Goal: Information Seeking & Learning: Learn about a topic

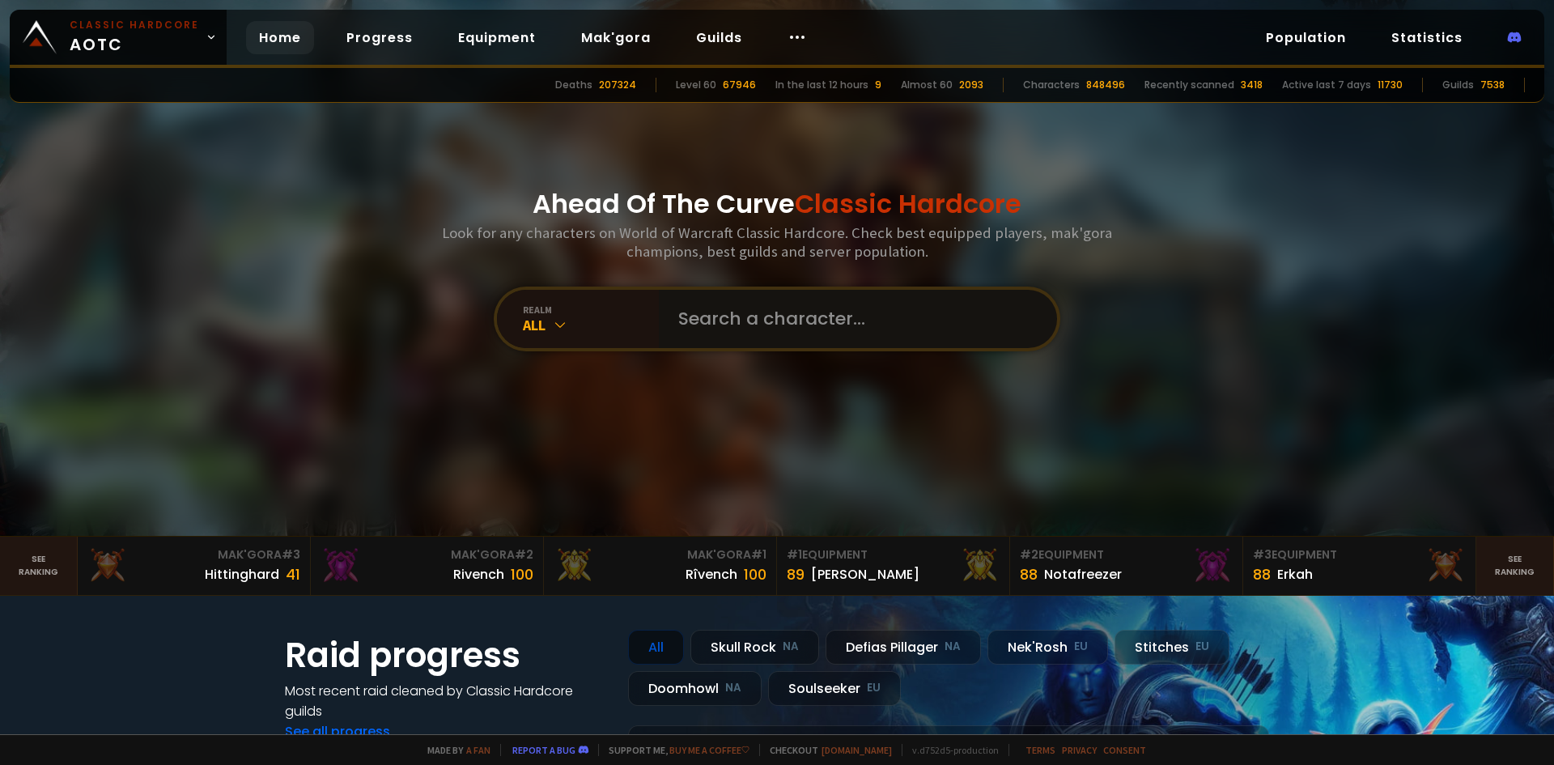
click at [701, 321] on input "text" at bounding box center [853, 319] width 369 height 58
type input "hashescoc"
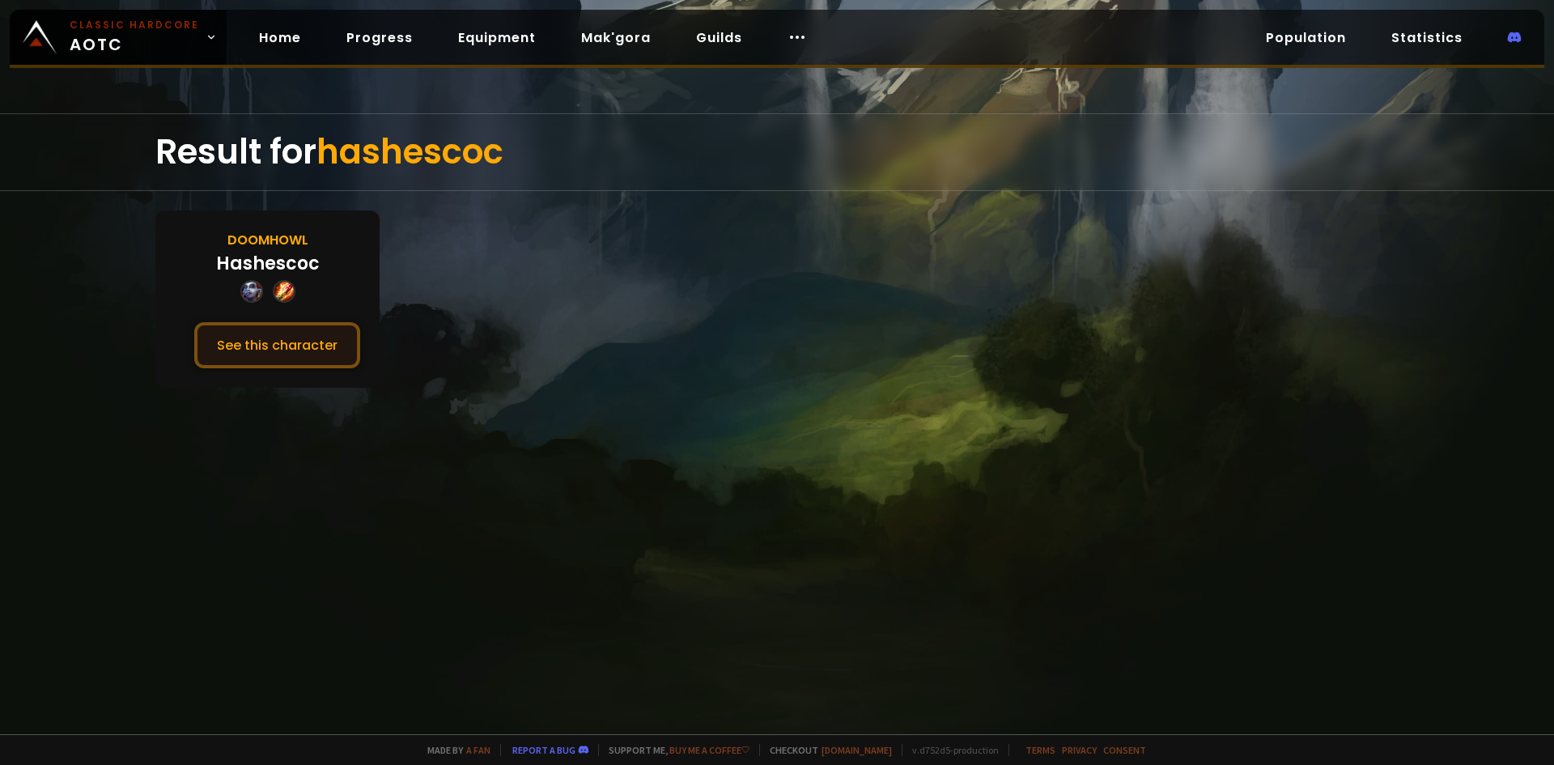
click at [322, 350] on button "See this character" at bounding box center [277, 345] width 166 height 46
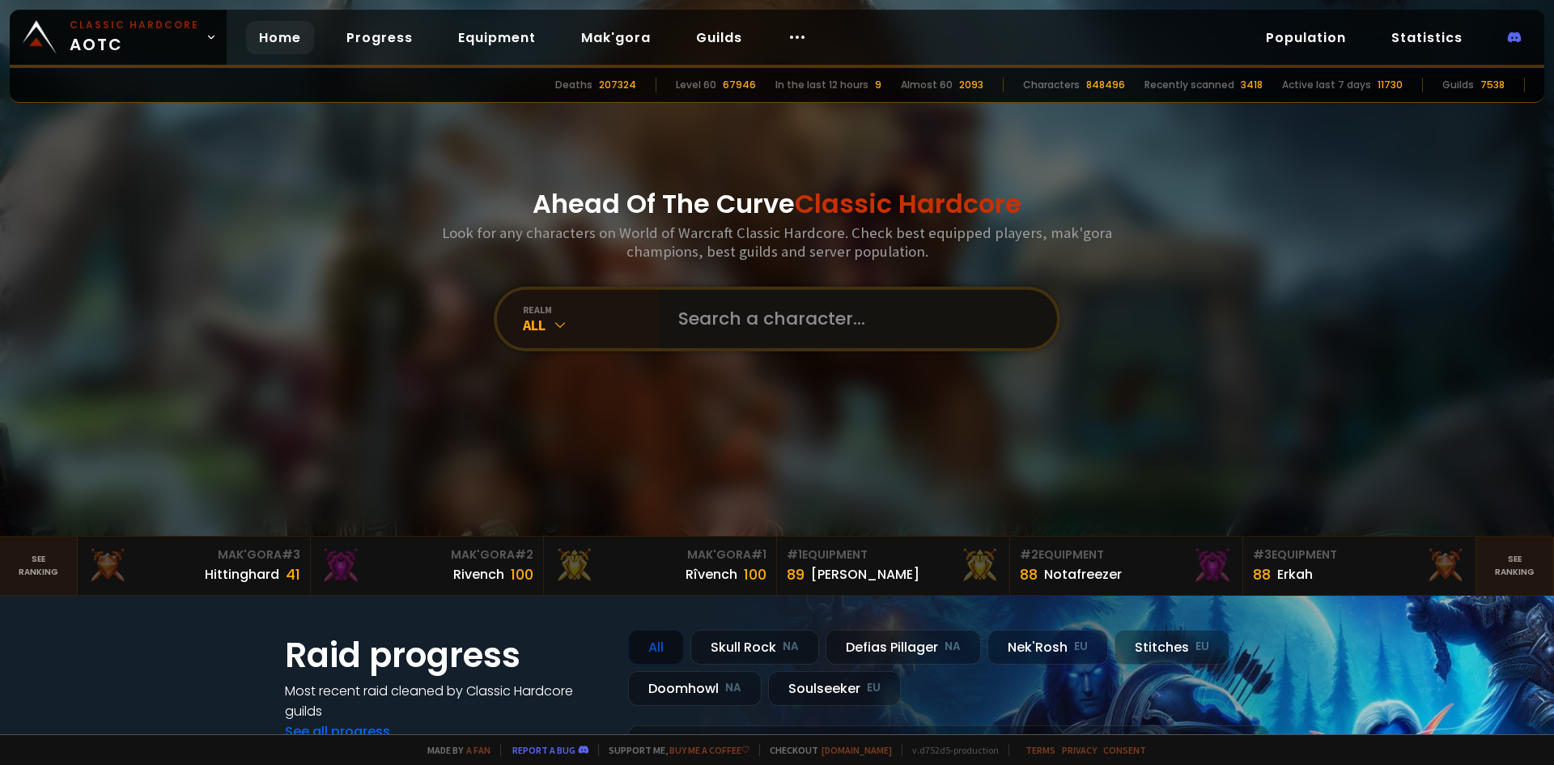
click at [762, 305] on input "text" at bounding box center [853, 319] width 369 height 58
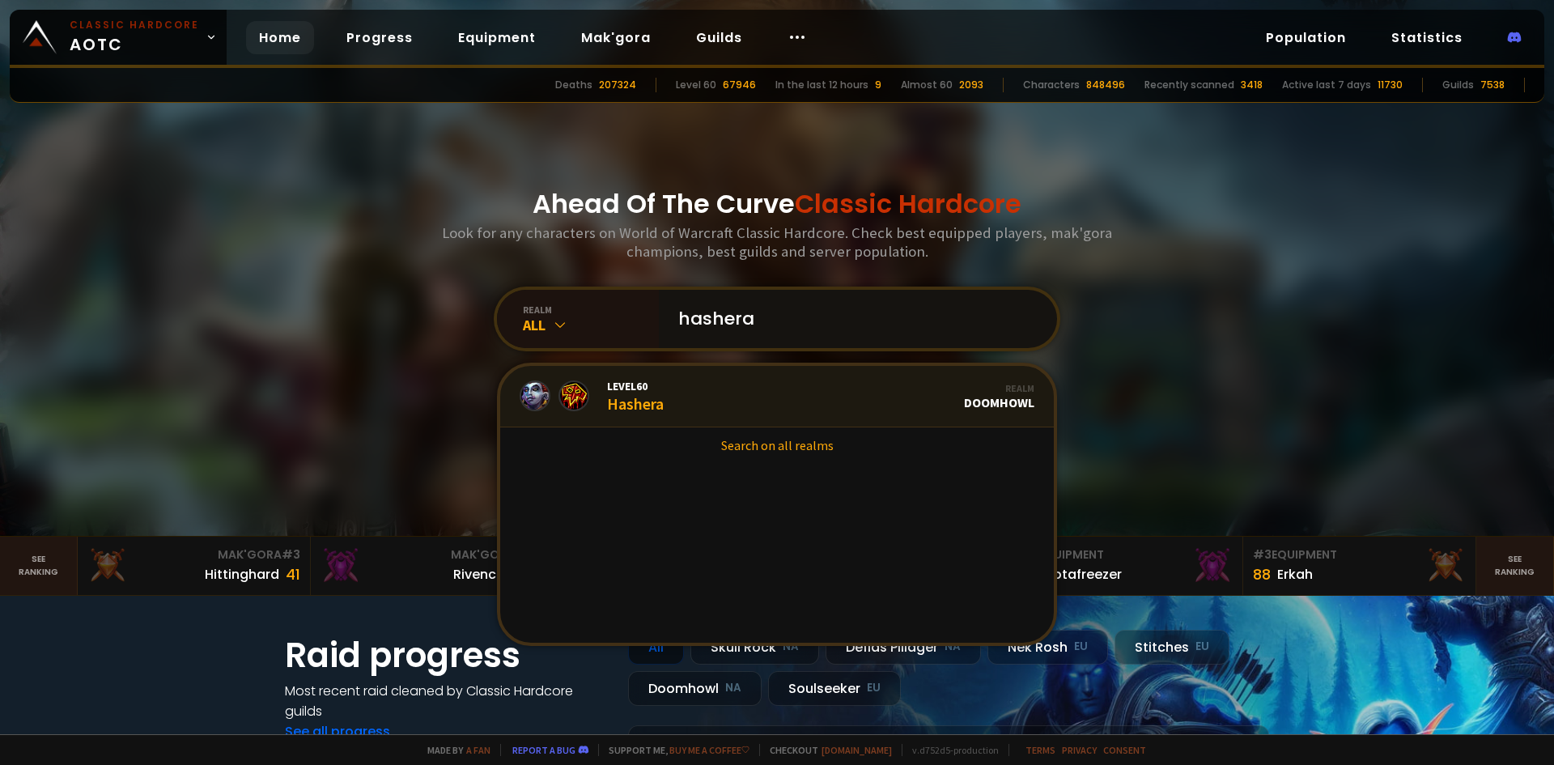
type input "hashera"
click at [759, 389] on link "Level 60 Hashera Realm Doomhowl" at bounding box center [777, 397] width 554 height 62
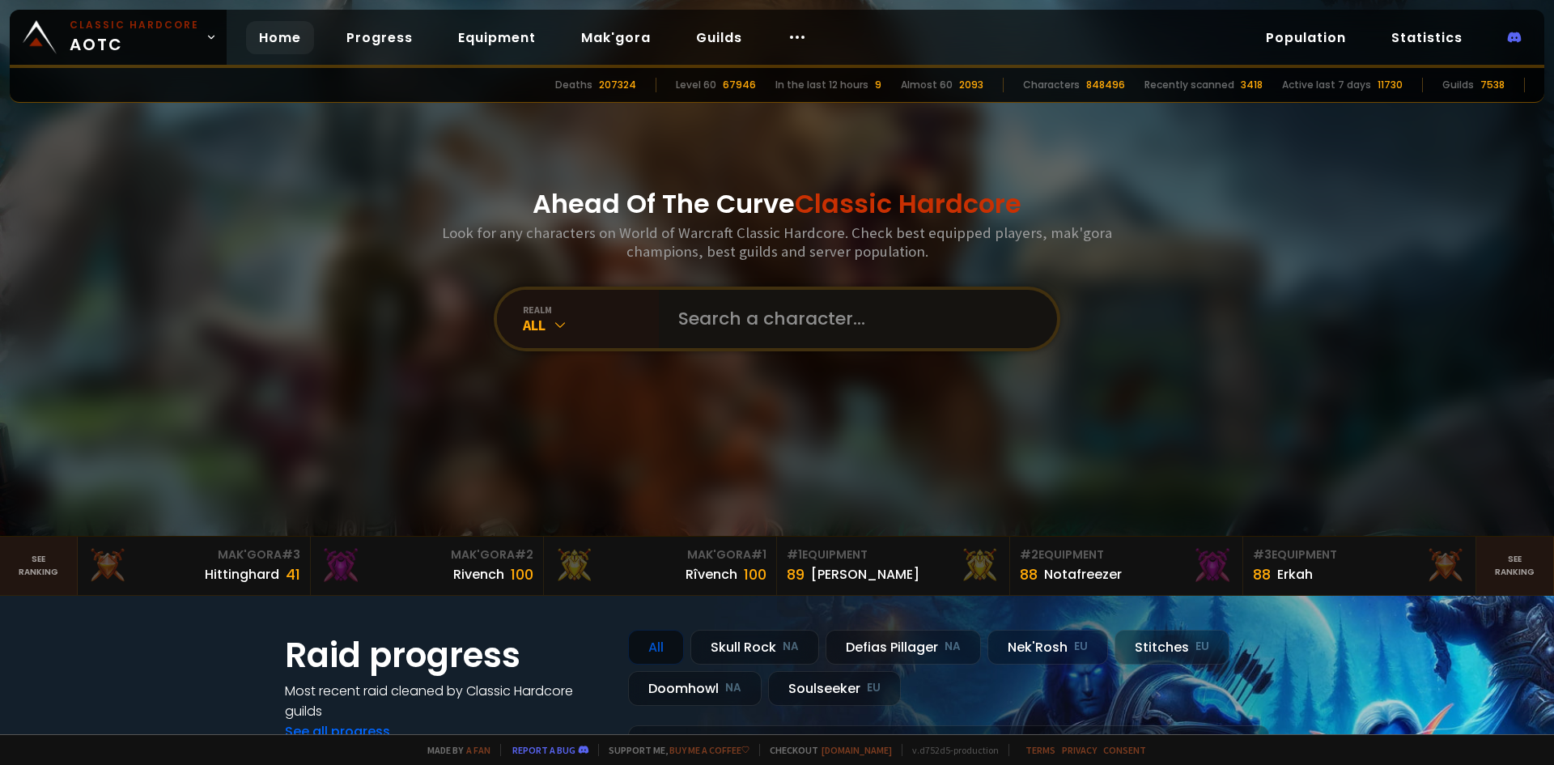
click at [755, 329] on input "text" at bounding box center [853, 319] width 369 height 58
type input "[PERSON_NAME]"
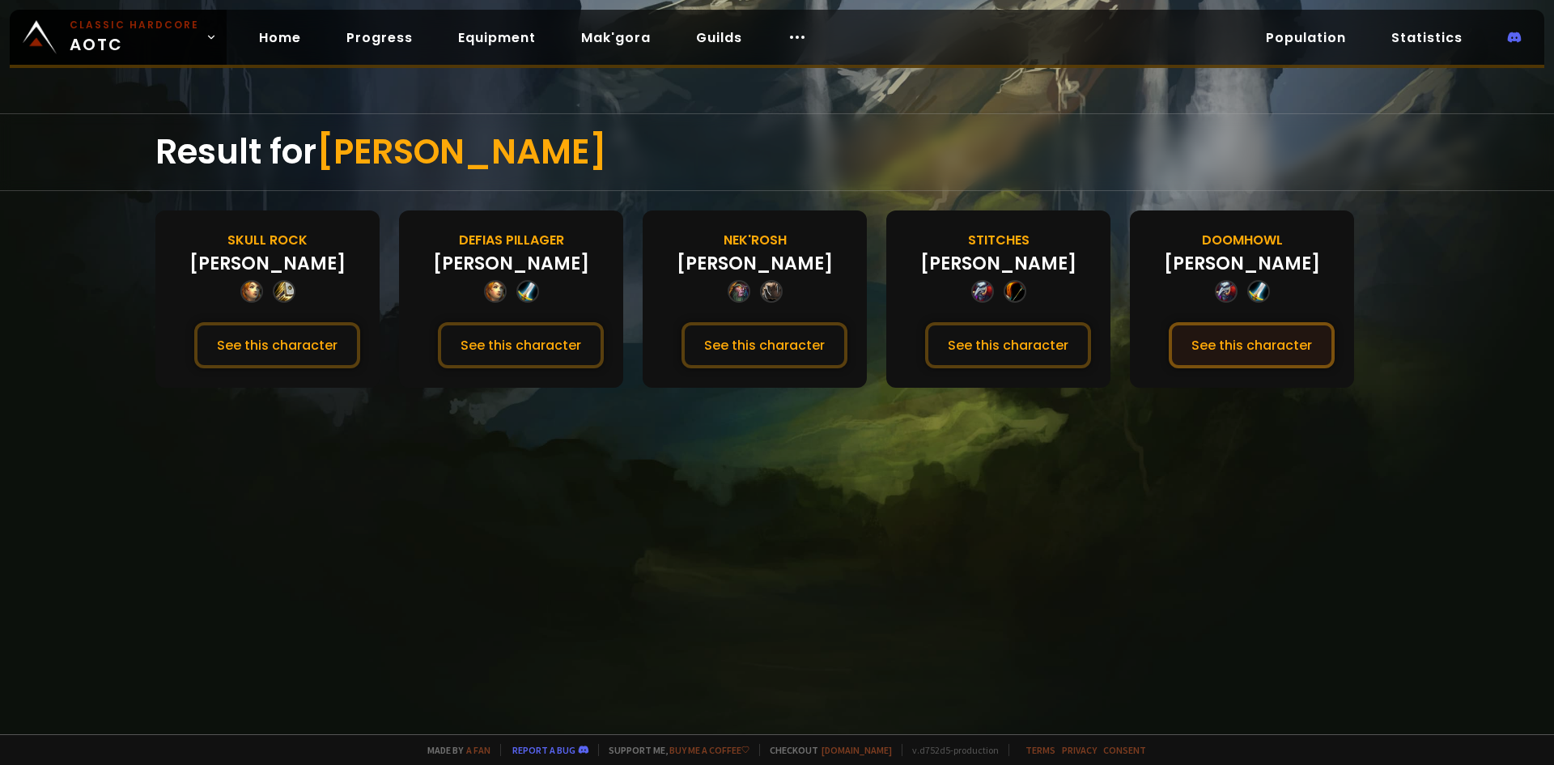
click at [1245, 346] on button "See this character" at bounding box center [1252, 345] width 166 height 46
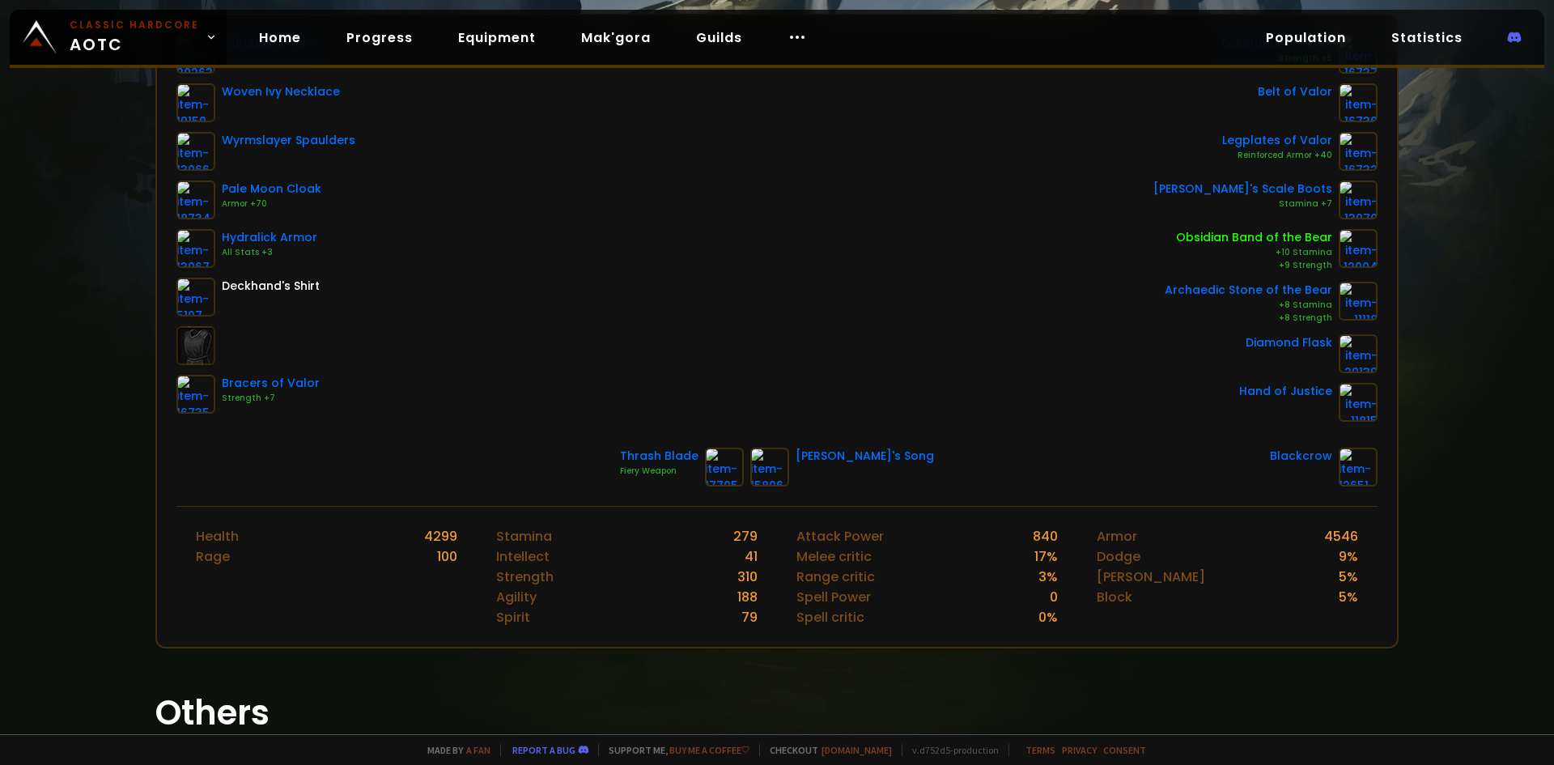
scroll to position [324, 0]
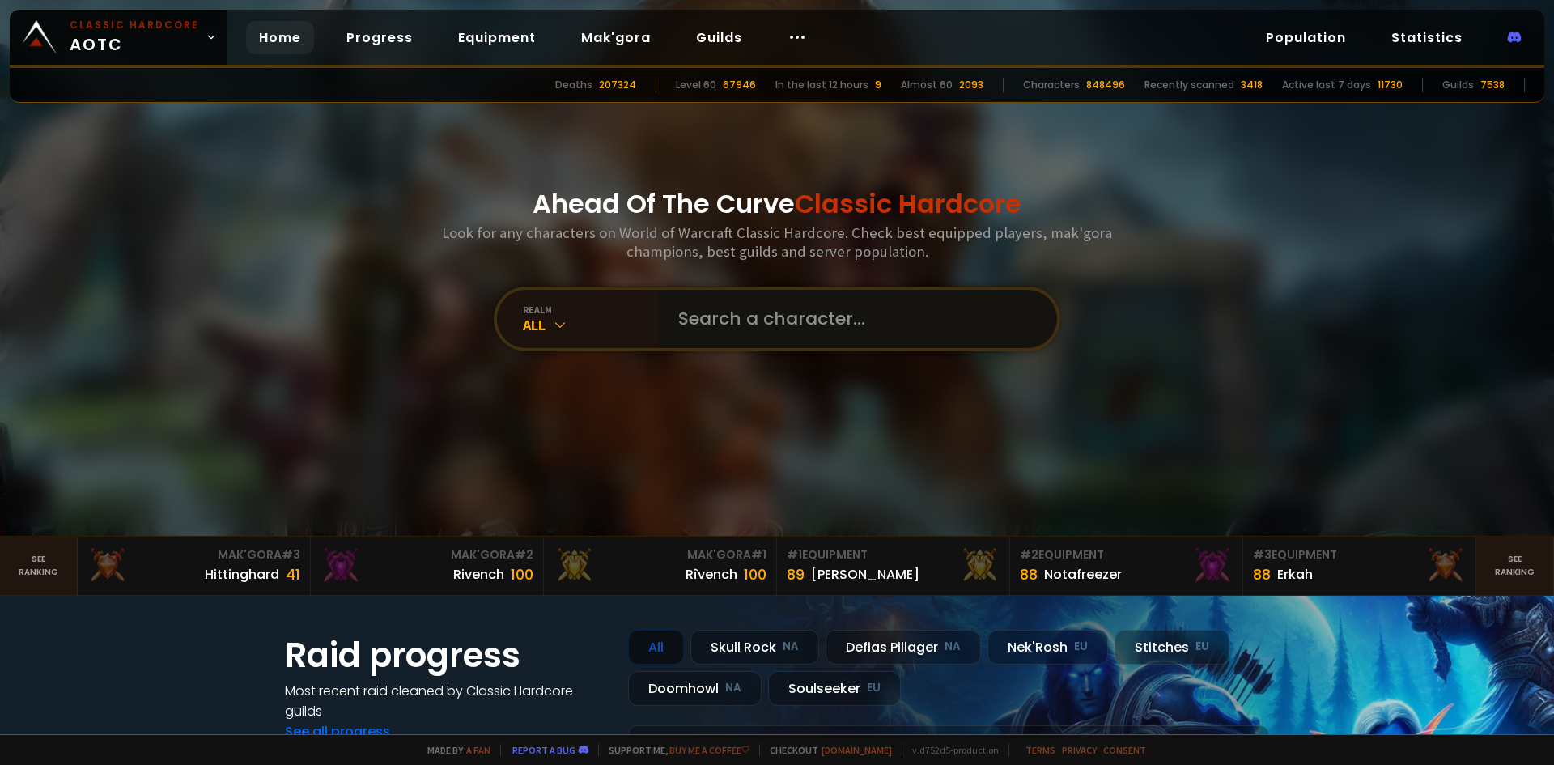
click at [788, 328] on input "text" at bounding box center [853, 319] width 369 height 58
type input "nerga"
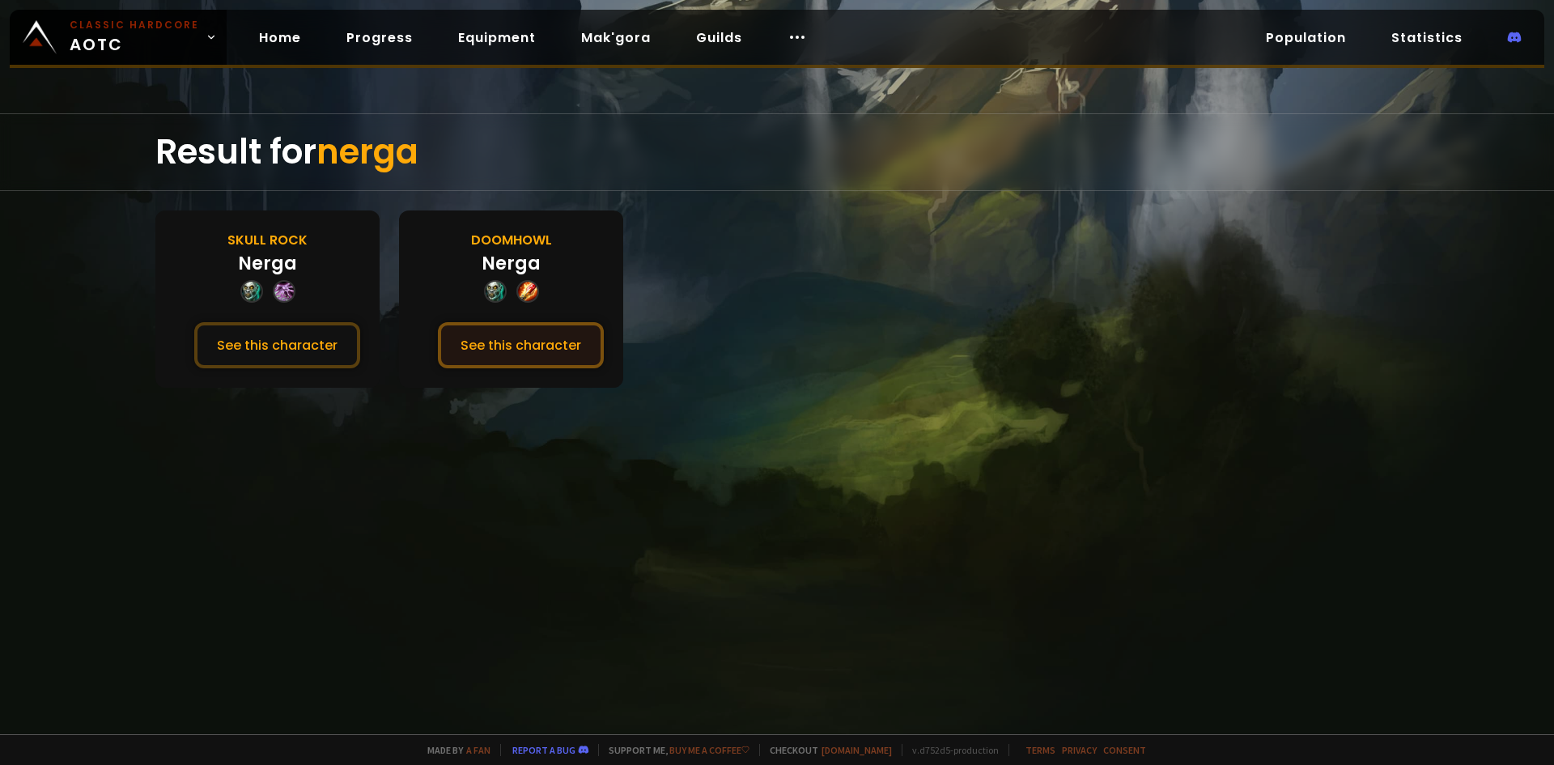
click at [541, 358] on button "See this character" at bounding box center [521, 345] width 166 height 46
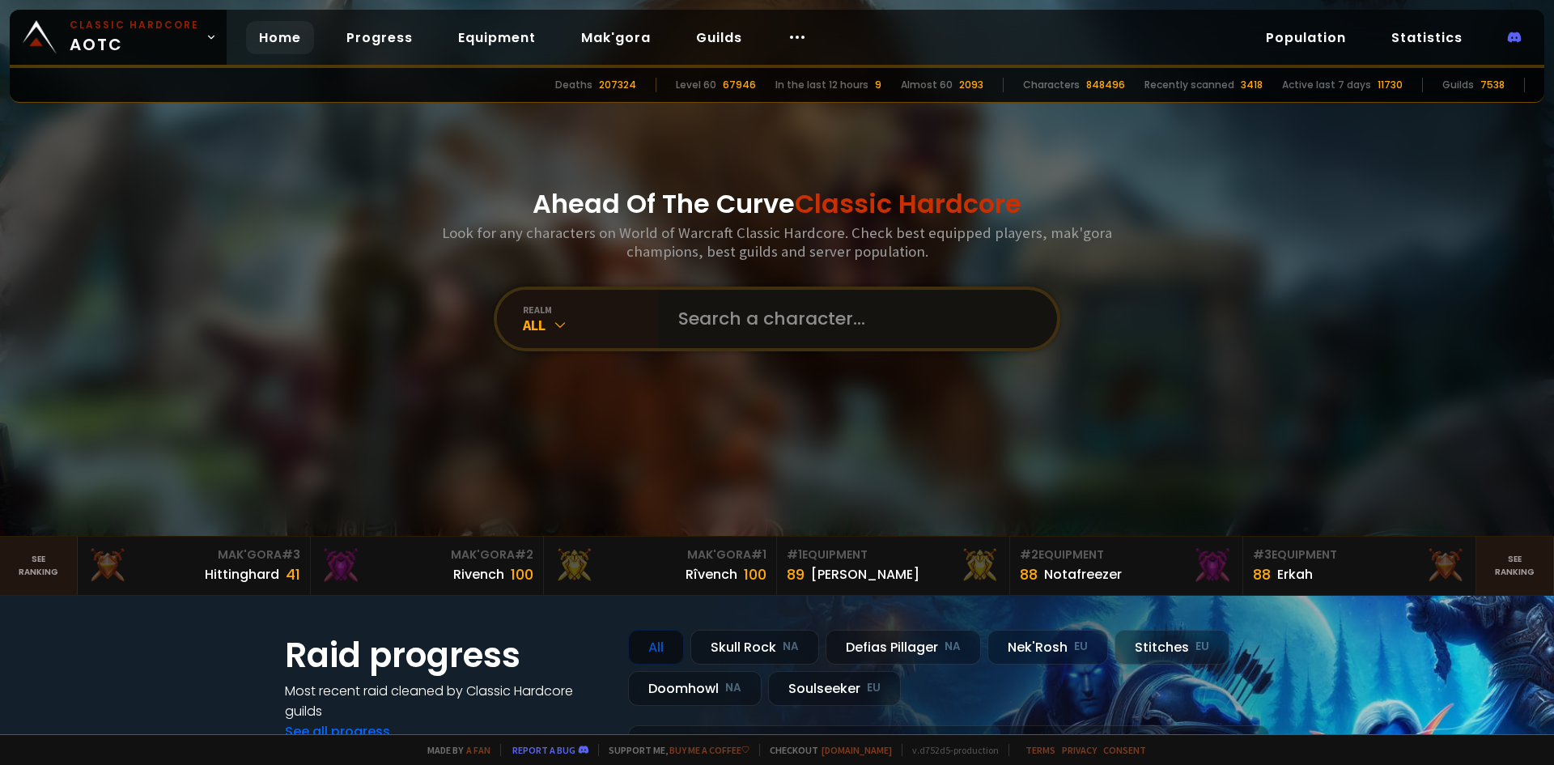
click at [735, 319] on input "text" at bounding box center [853, 319] width 369 height 58
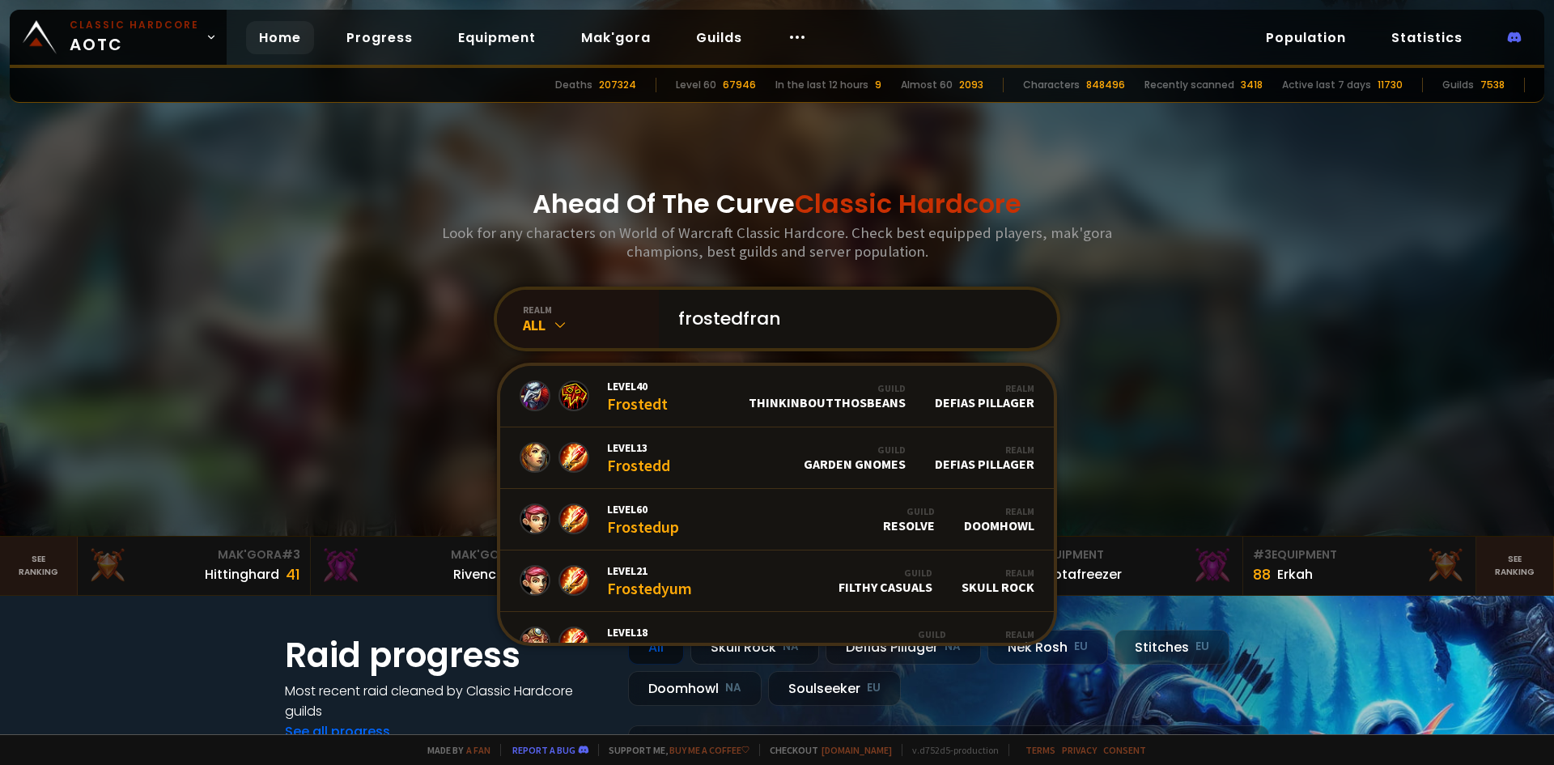
type input "frostedfrank"
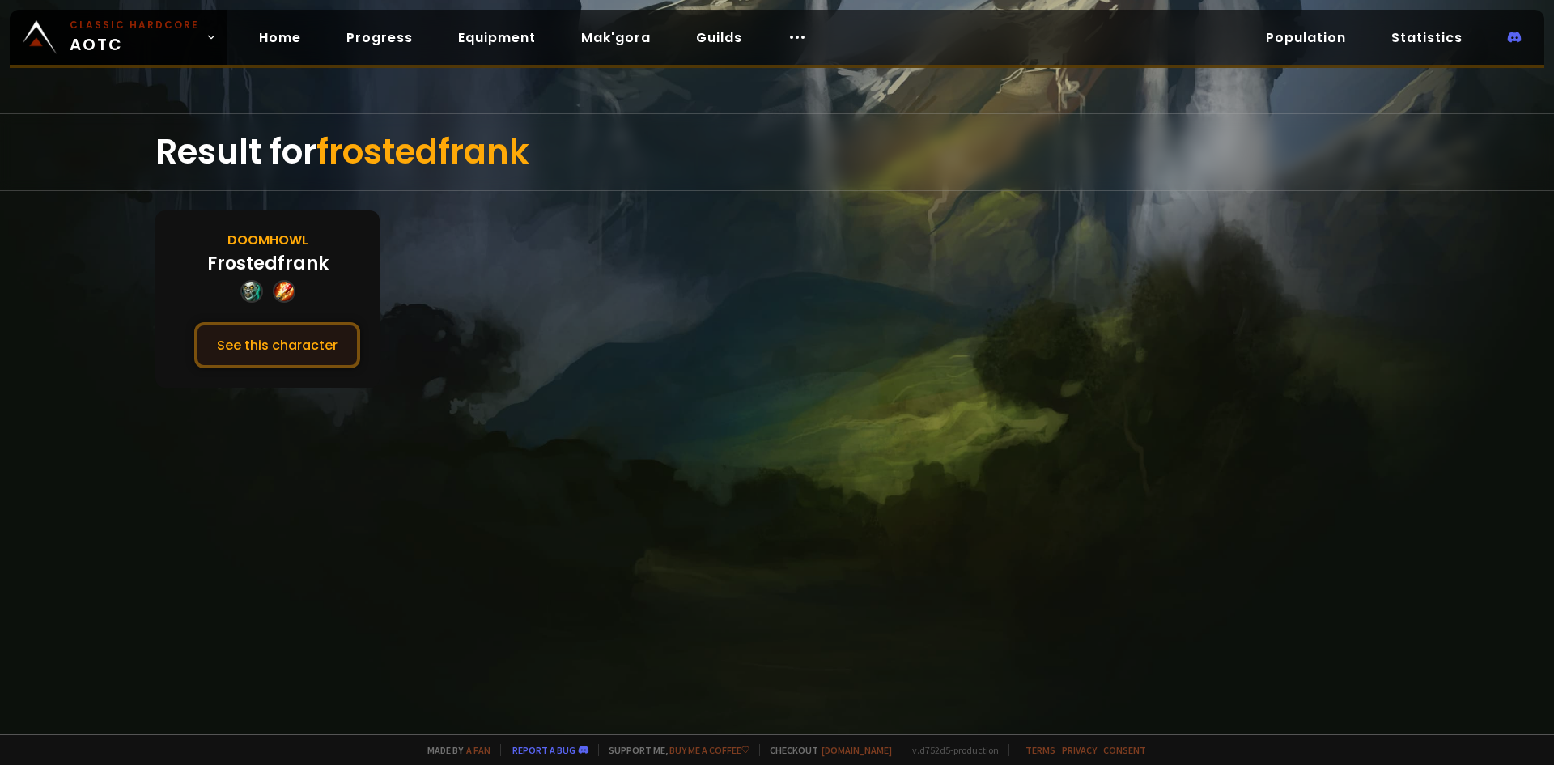
click at [296, 355] on button "See this character" at bounding box center [277, 345] width 166 height 46
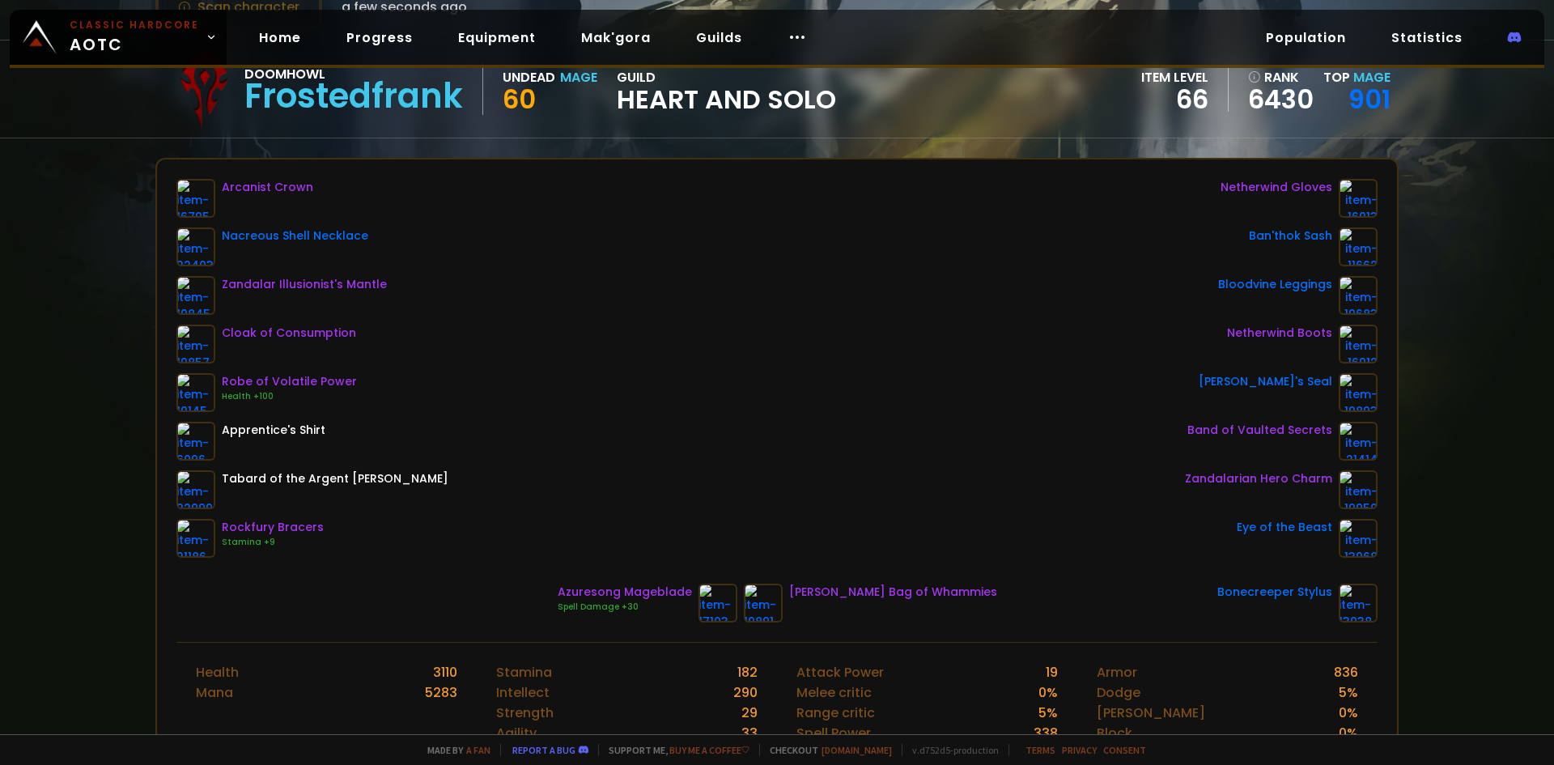
scroll to position [162, 0]
